Goal: Task Accomplishment & Management: Complete application form

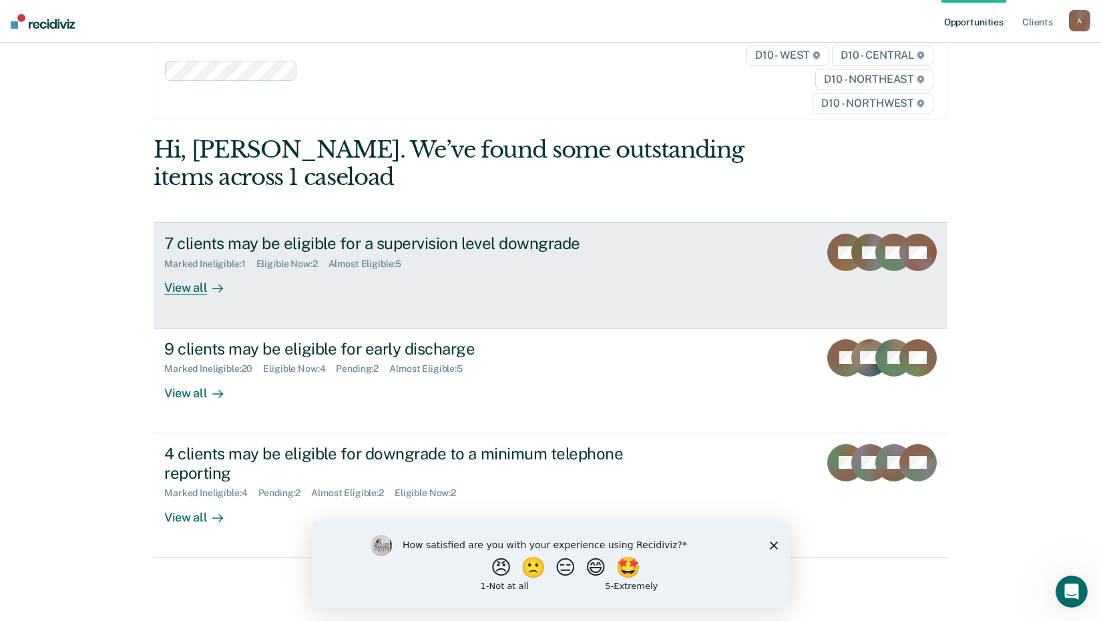
scroll to position [61, 0]
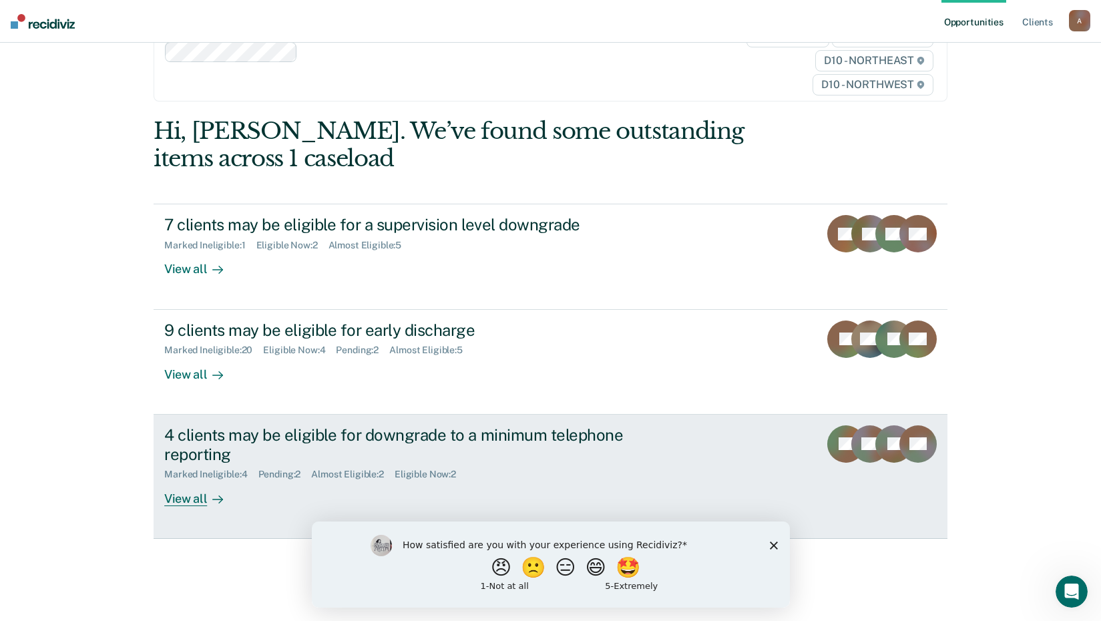
click at [197, 503] on div "View all" at bounding box center [201, 493] width 75 height 26
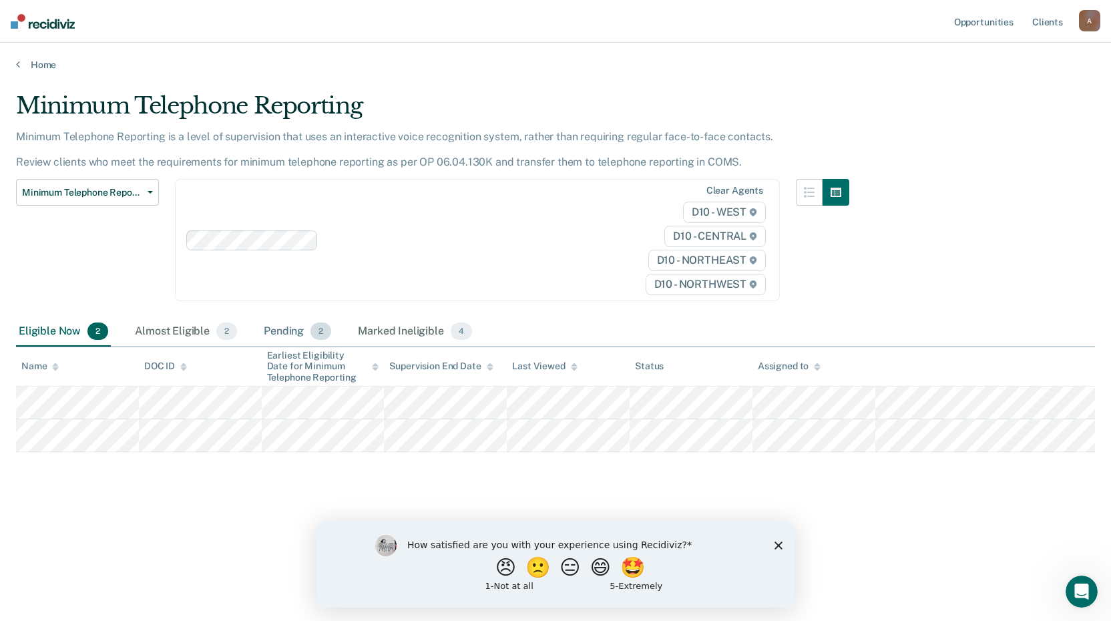
click at [292, 335] on div "Pending 2" at bounding box center [297, 331] width 73 height 29
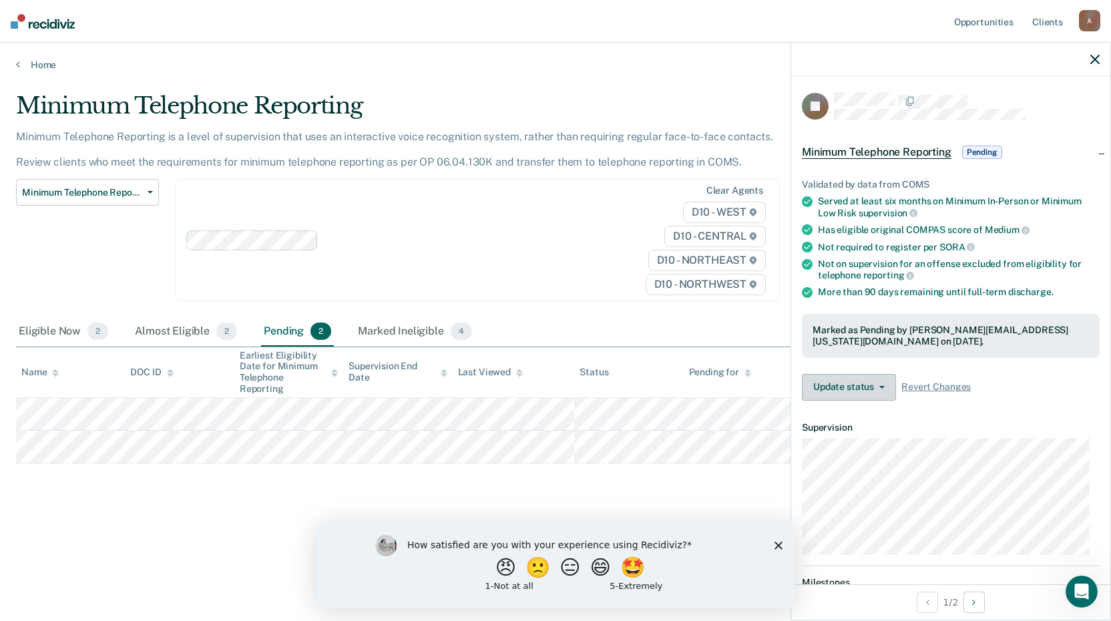
click at [879, 388] on button "Update status" at bounding box center [849, 387] width 94 height 27
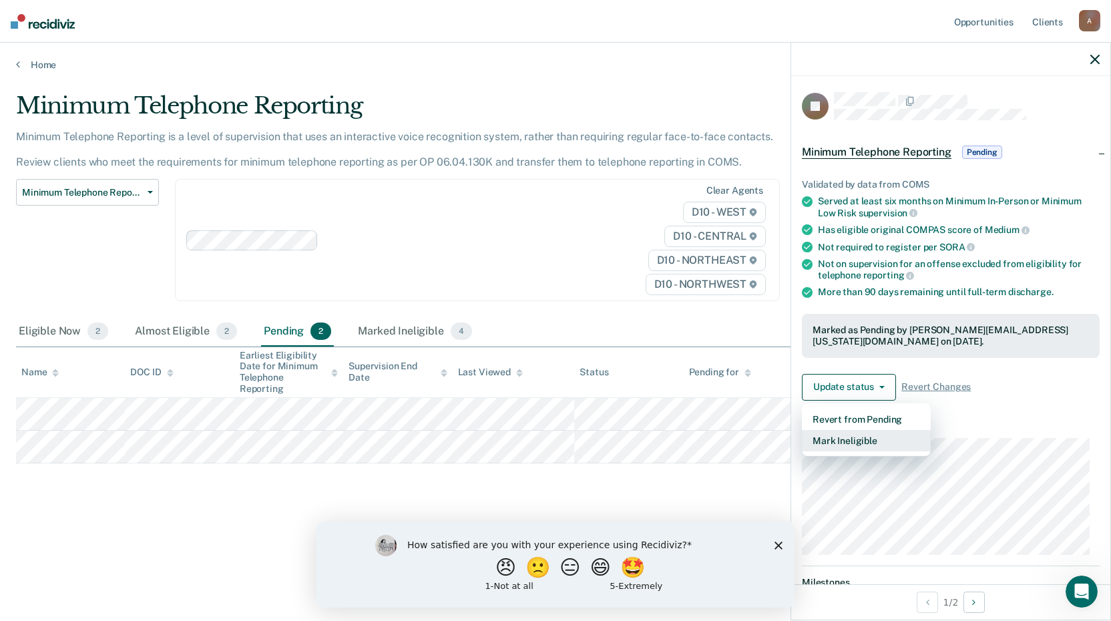
click at [879, 439] on button "Mark Ineligible" at bounding box center [866, 440] width 129 height 21
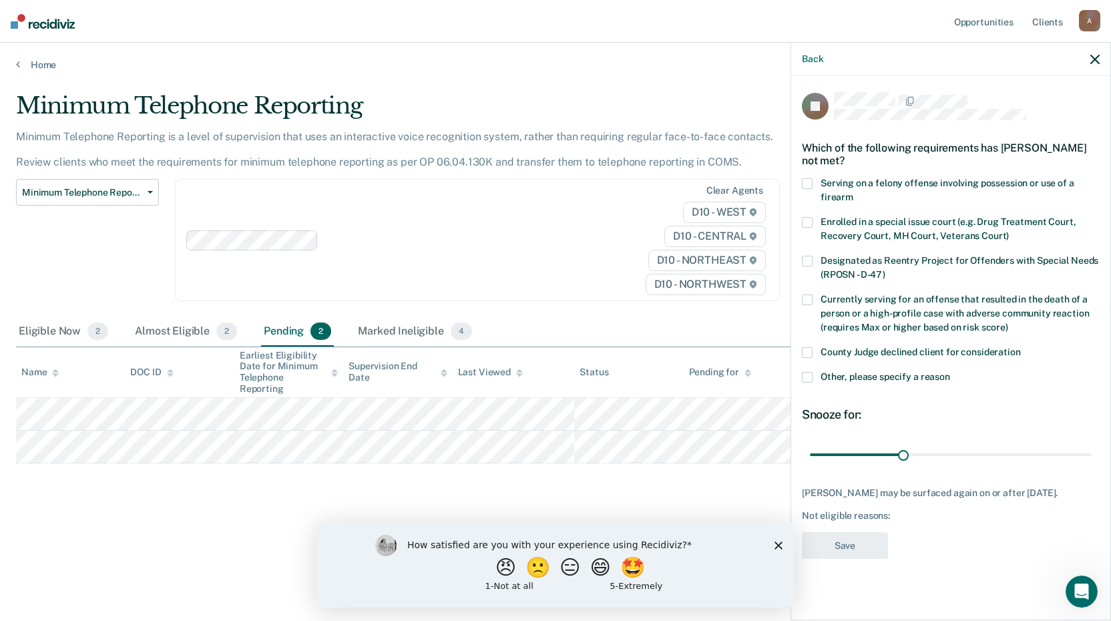
click at [812, 376] on span at bounding box center [807, 377] width 11 height 11
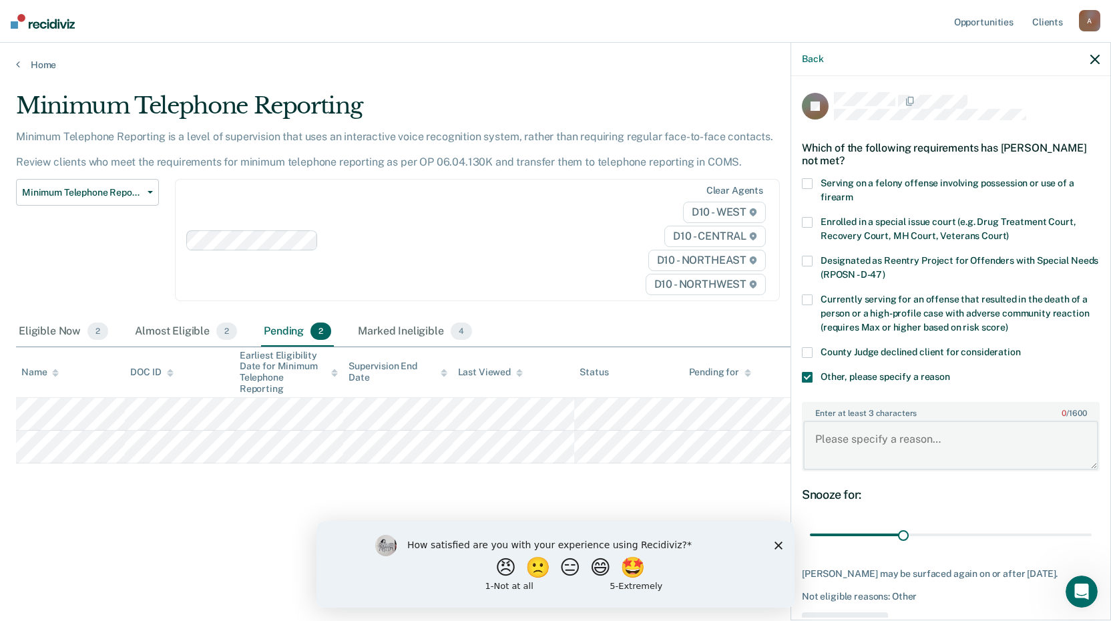
click at [859, 442] on textarea "Enter at least 3 characters 0 / 1600" at bounding box center [950, 444] width 295 height 49
type textarea "DV case Denied by TRS."
drag, startPoint x: 897, startPoint y: 535, endPoint x: 1099, endPoint y: 533, distance: 201.6
type input "90"
click at [1091, 533] on input "range" at bounding box center [951, 534] width 282 height 23
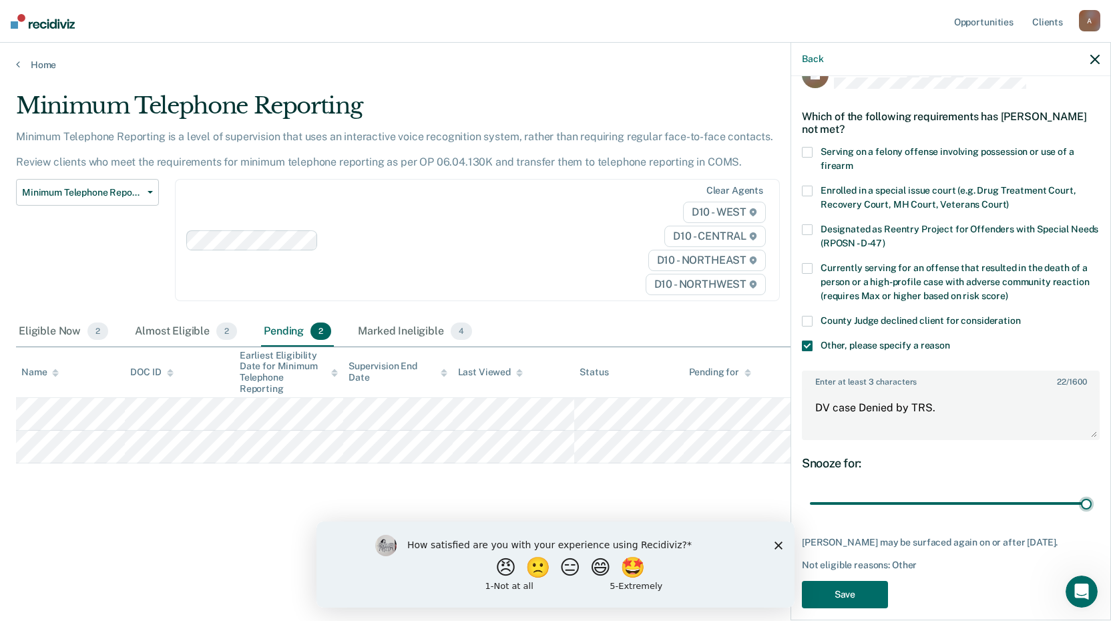
scroll to position [45, 0]
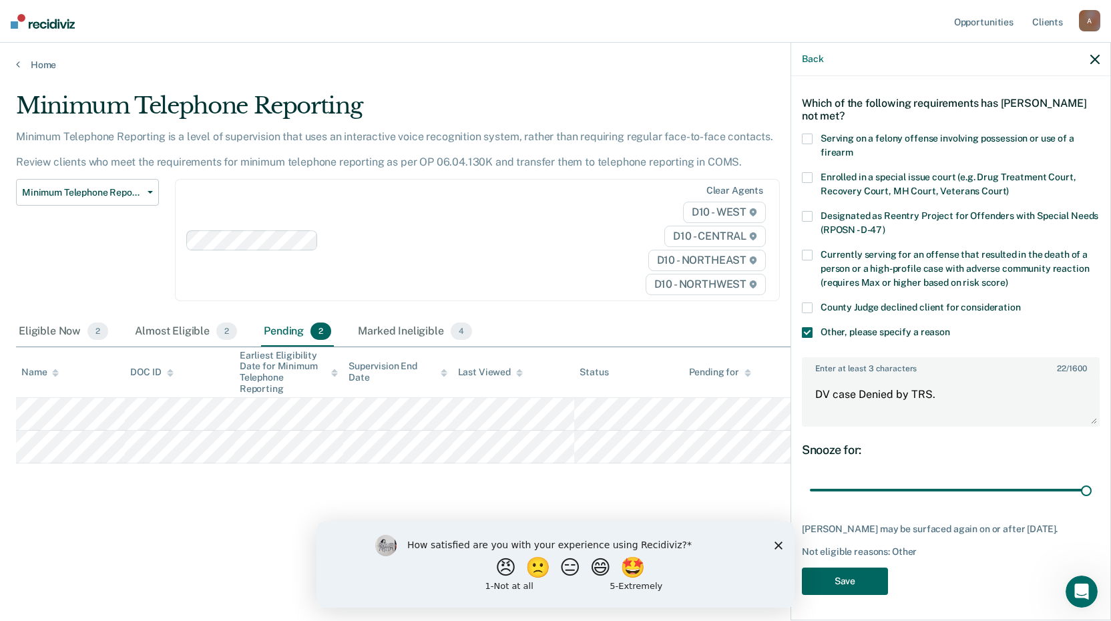
click at [852, 579] on button "Save" at bounding box center [845, 580] width 86 height 27
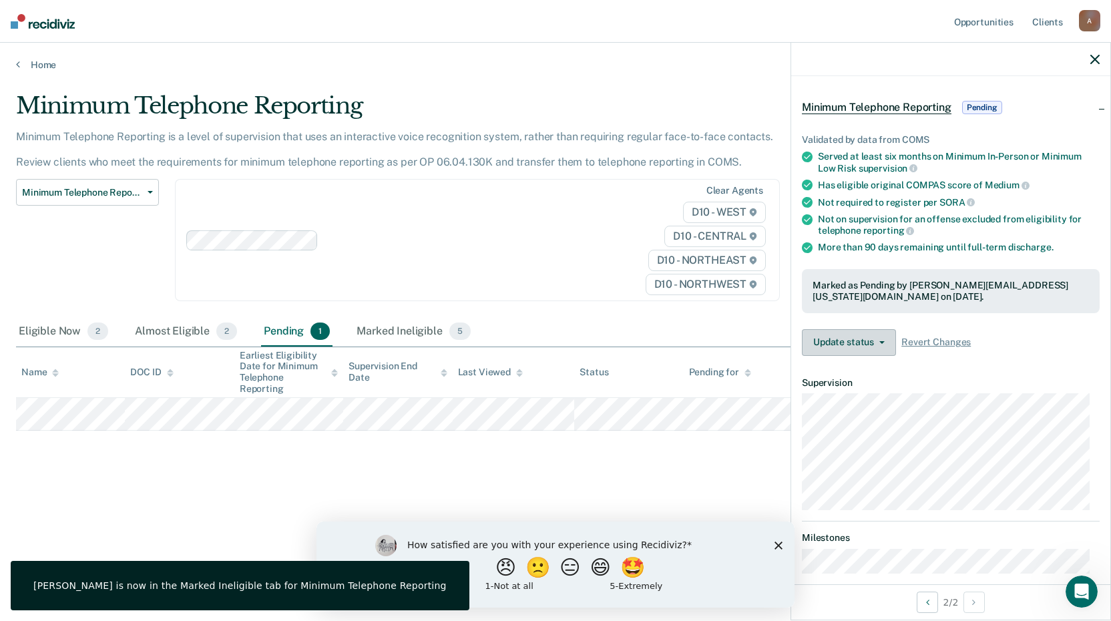
click at [874, 344] on button "Update status" at bounding box center [849, 342] width 94 height 27
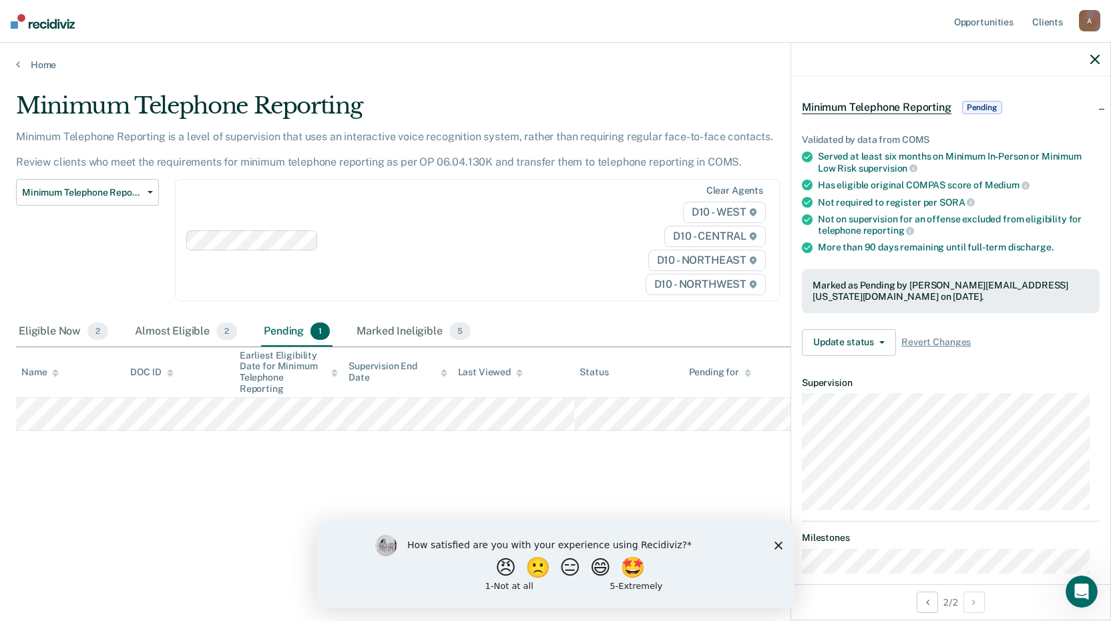
click at [1012, 372] on article "JS Minimum Telephone Reporting Pending Validated by data from COMS Served at le…" at bounding box center [951, 342] width 298 height 590
click at [1090, 59] on div at bounding box center [950, 59] width 319 height 33
click at [174, 332] on div "Almost Eligible 2" at bounding box center [185, 331] width 107 height 29
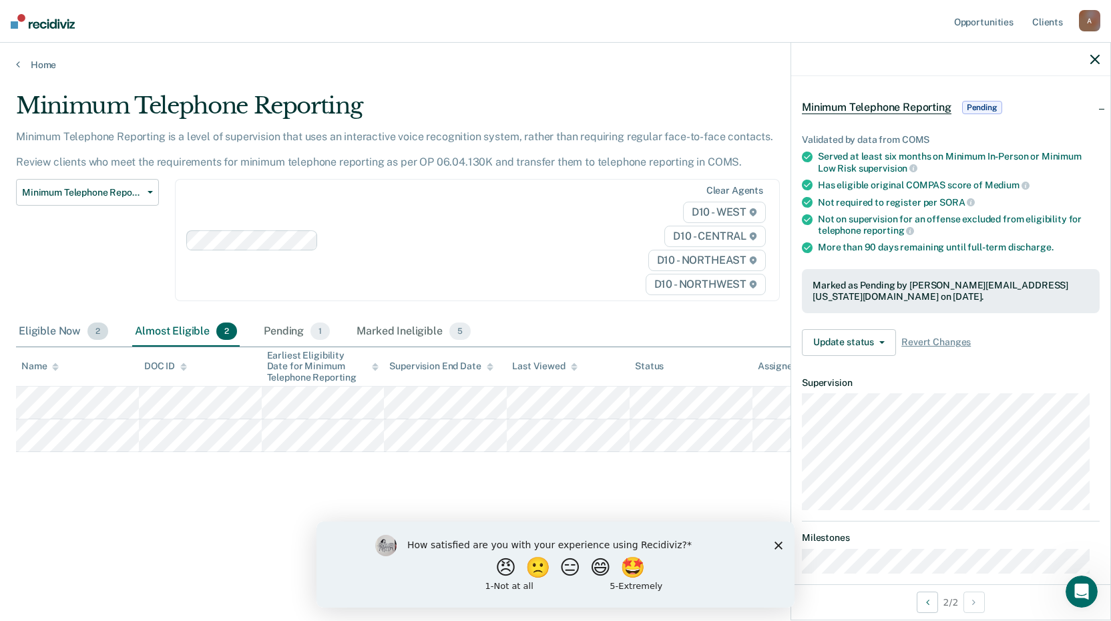
click at [39, 330] on div "Eligible Now 2" at bounding box center [63, 331] width 95 height 29
